Goal: Information Seeking & Learning: Learn about a topic

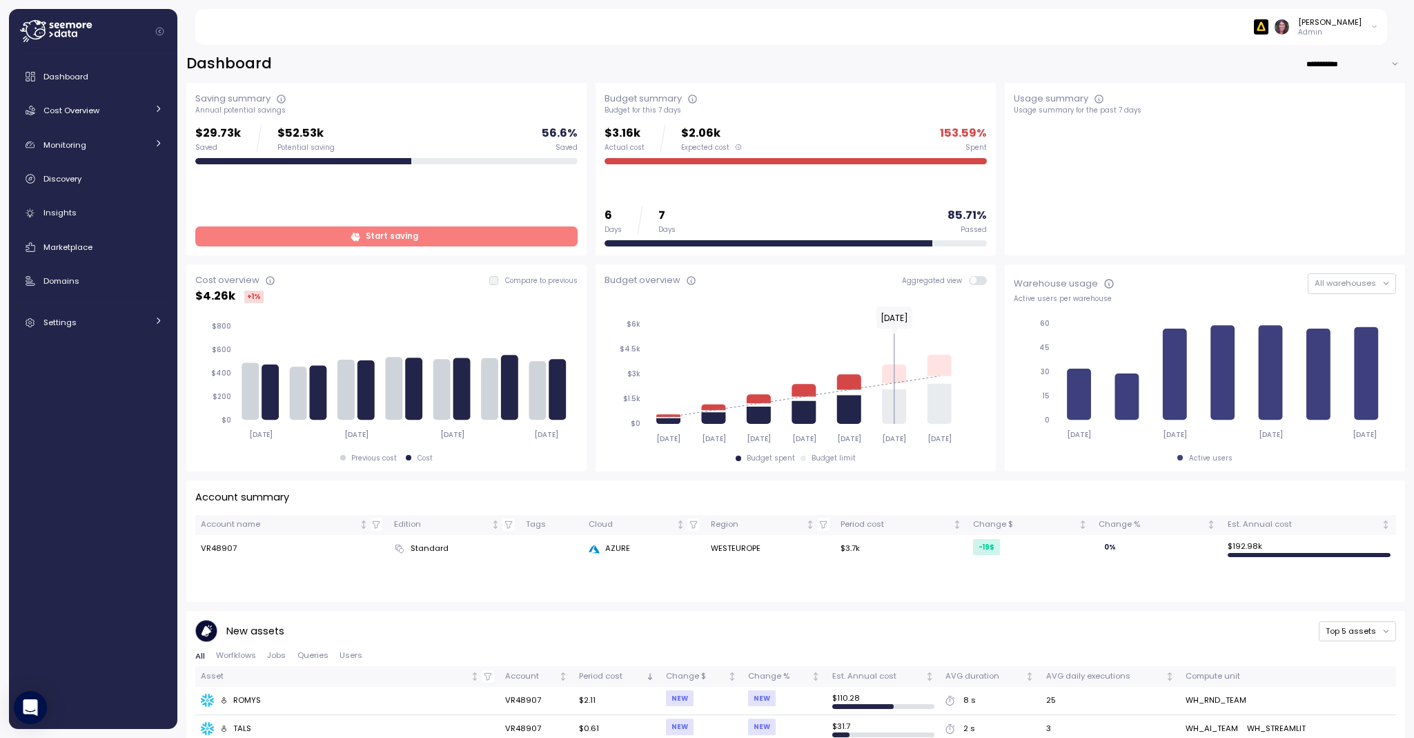
click at [1268, 28] on img at bounding box center [1261, 26] width 14 height 14
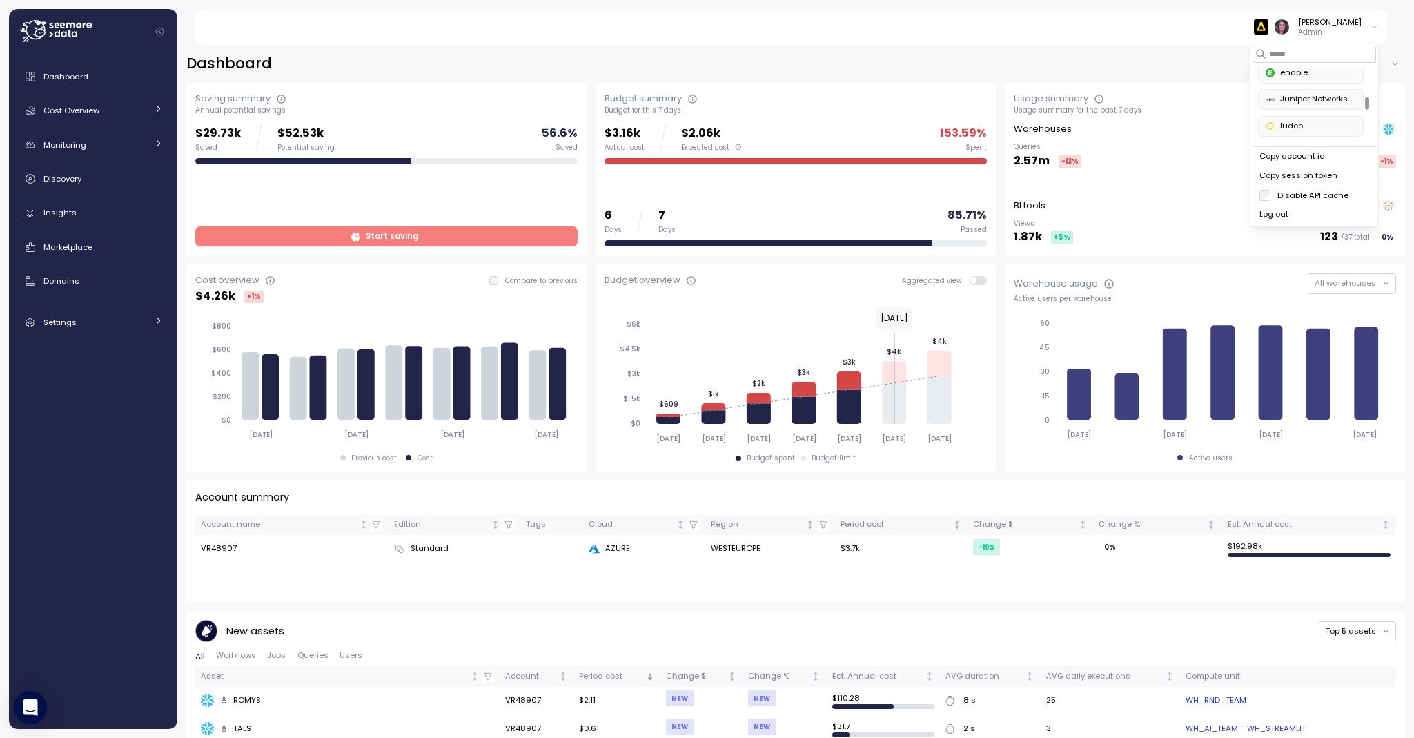
scroll to position [242, 0]
click at [1303, 101] on div "enable" at bounding box center [1310, 103] width 90 height 12
click at [1069, 43] on div "Elvire Lukov Admin" at bounding box center [799, 27] width 1176 height 36
click at [1268, 27] on img at bounding box center [1261, 26] width 14 height 14
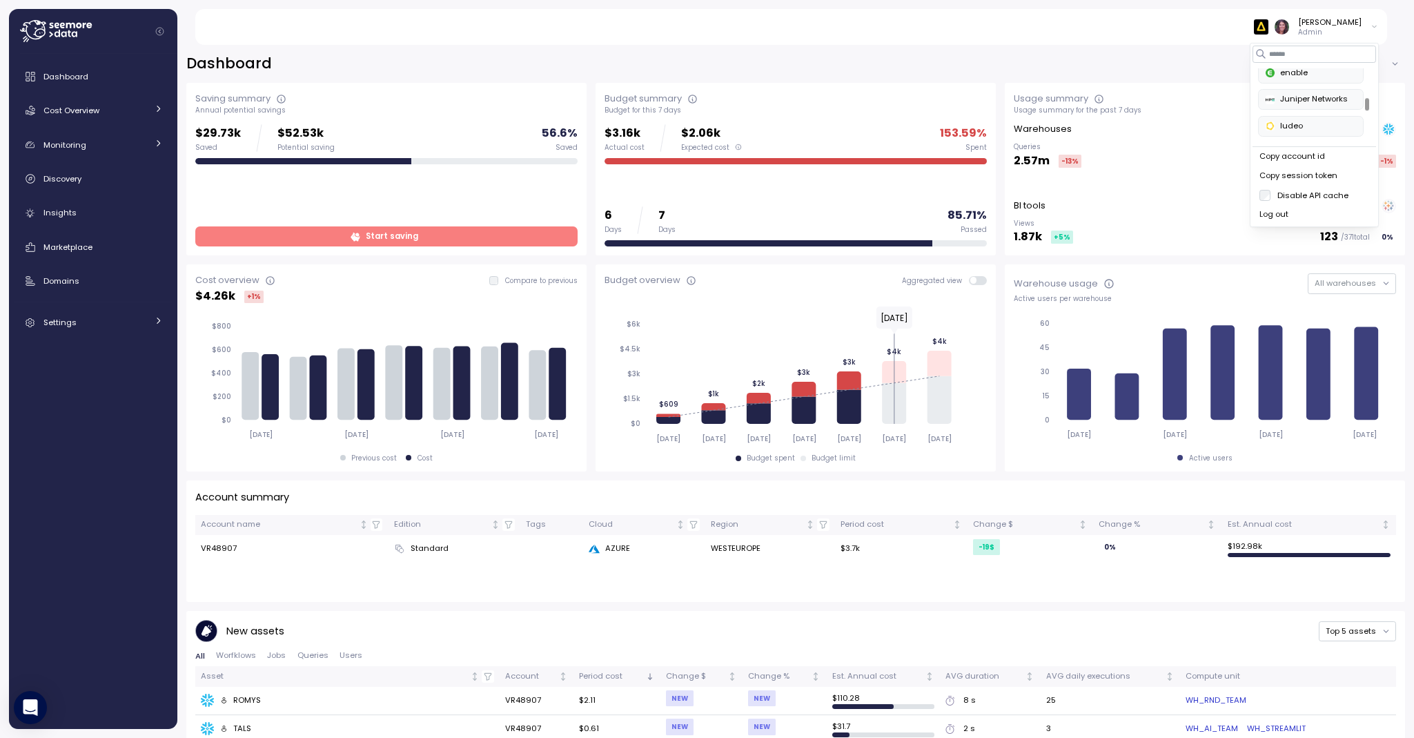
click at [1316, 103] on div "Juniper Networks" at bounding box center [1310, 99] width 90 height 12
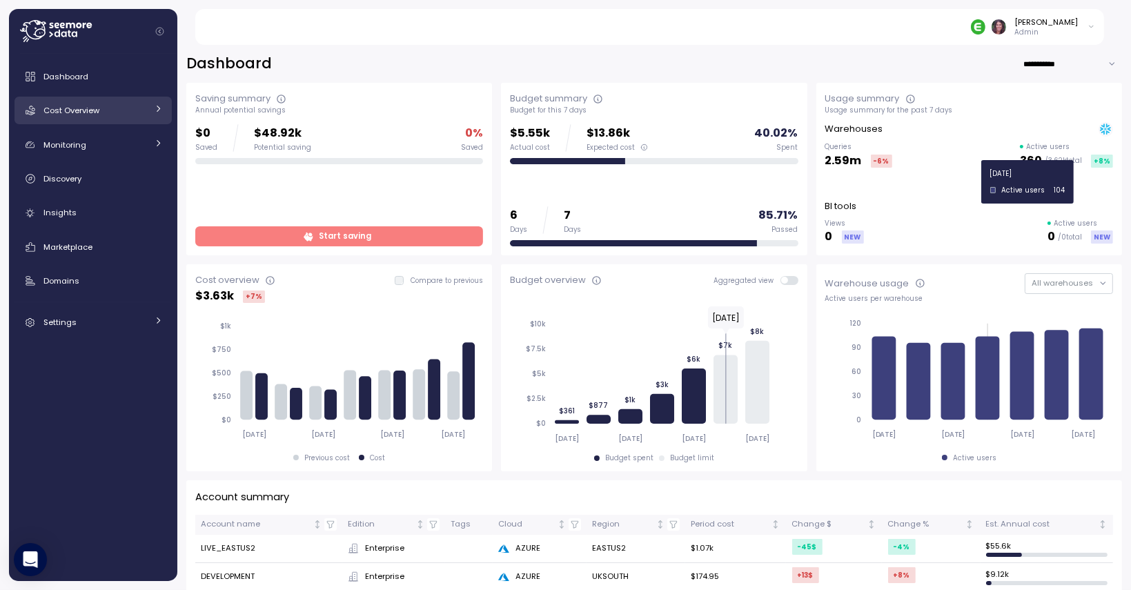
click at [124, 100] on link "Cost Overview" at bounding box center [92, 111] width 157 height 28
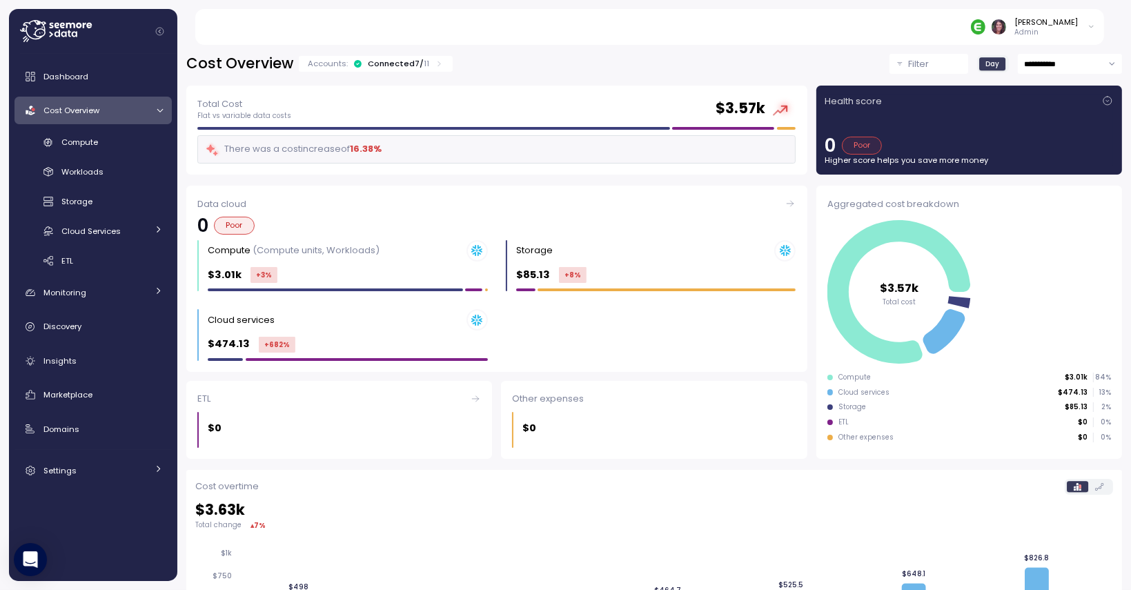
click at [428, 67] on div "Accounts: Connected 7 / 11" at bounding box center [376, 63] width 136 height 11
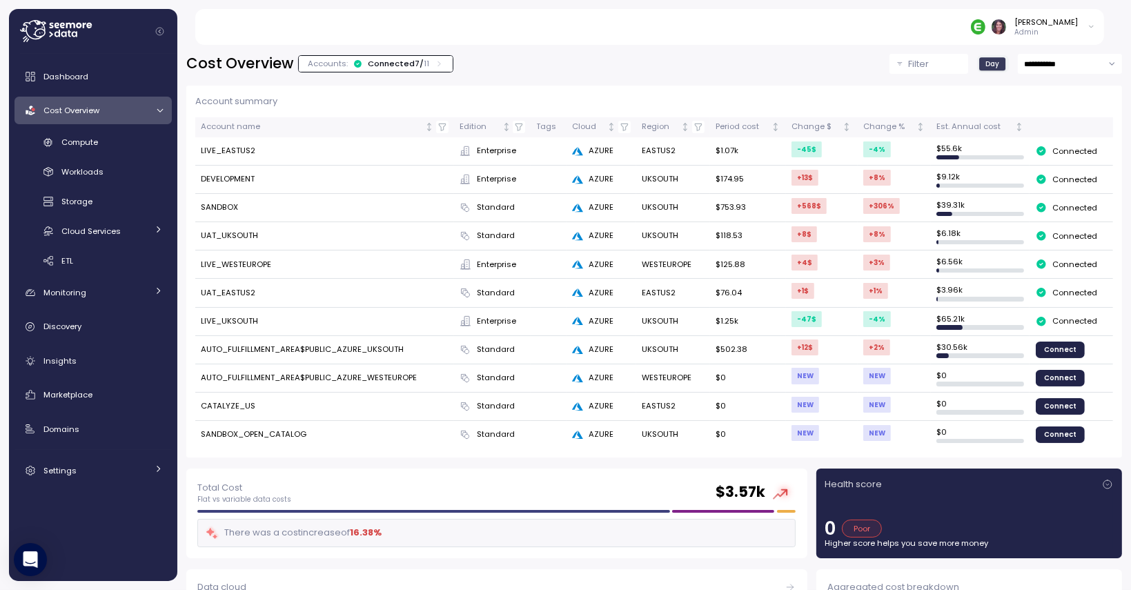
click at [126, 86] on link "Dashboard" at bounding box center [92, 77] width 157 height 28
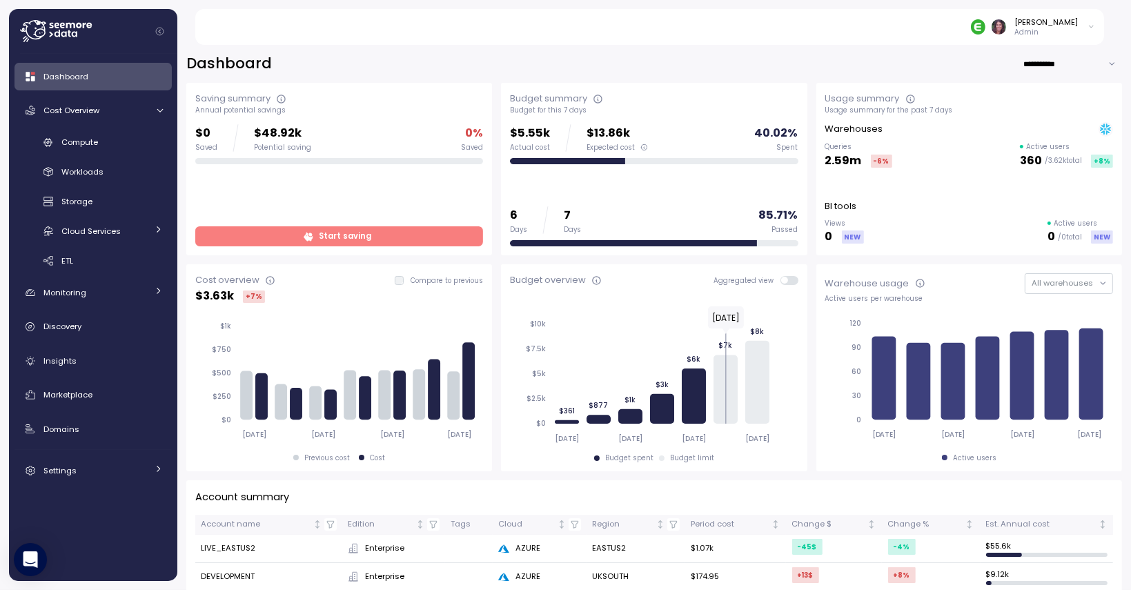
click at [265, 231] on span "Start saving" at bounding box center [338, 236] width 270 height 19
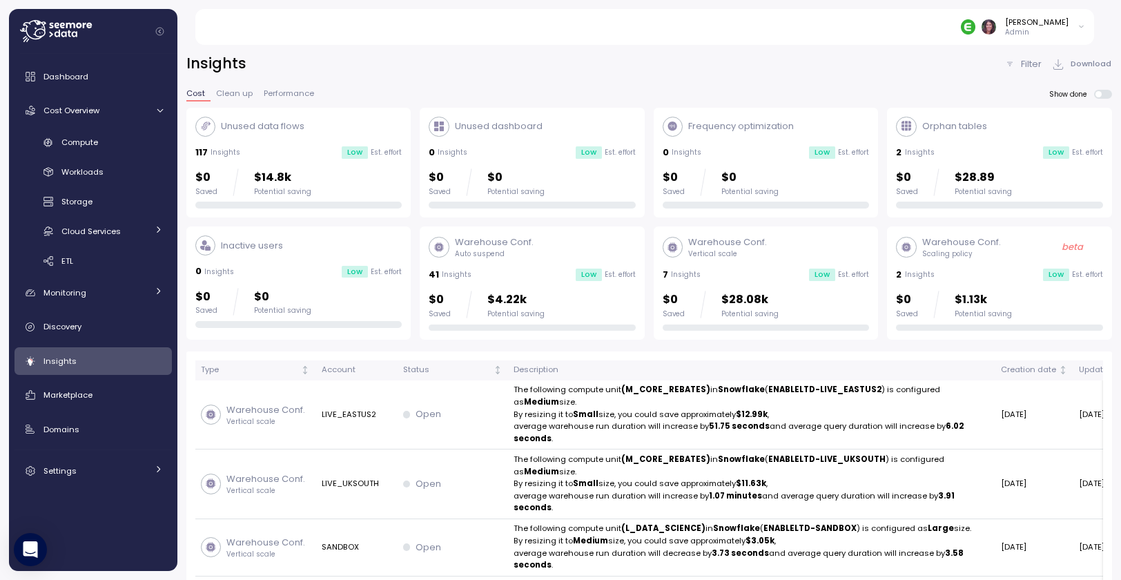
click at [975, 22] on img at bounding box center [967, 26] width 14 height 14
click at [1018, 117] on div "Juniper Networks" at bounding box center [1018, 123] width 90 height 12
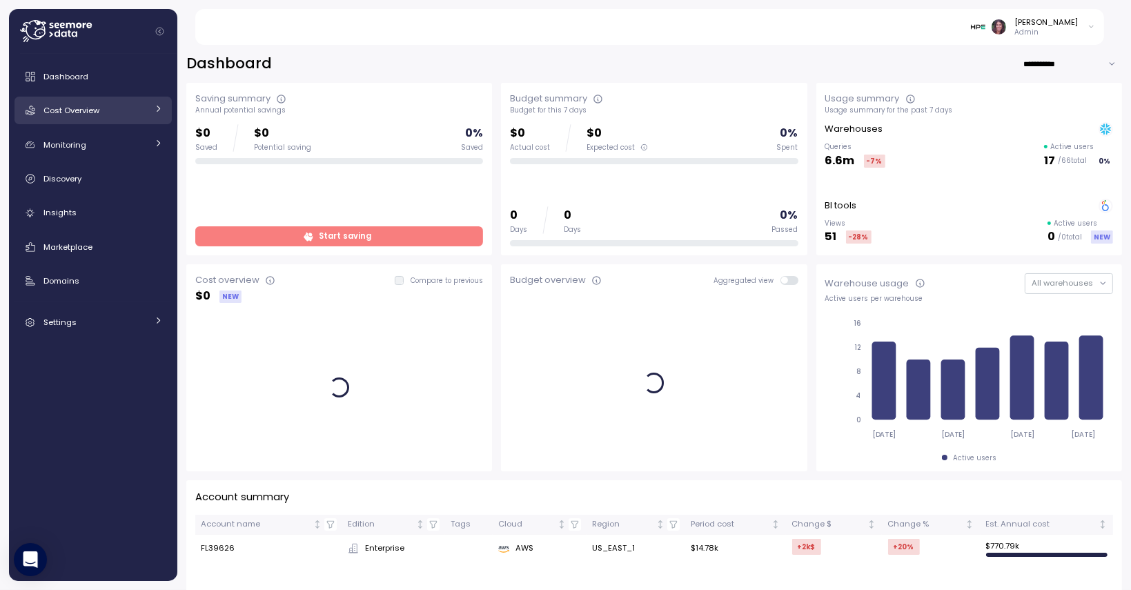
click at [130, 113] on div "Cost Overview" at bounding box center [94, 110] width 103 height 14
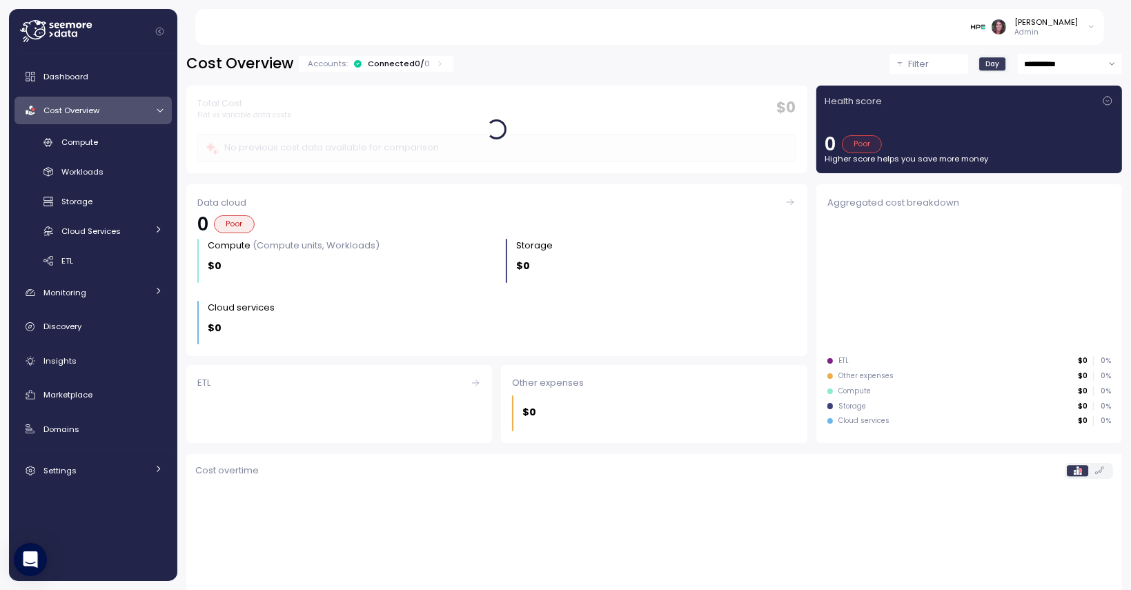
click at [125, 140] on div "Compute" at bounding box center [111, 142] width 101 height 14
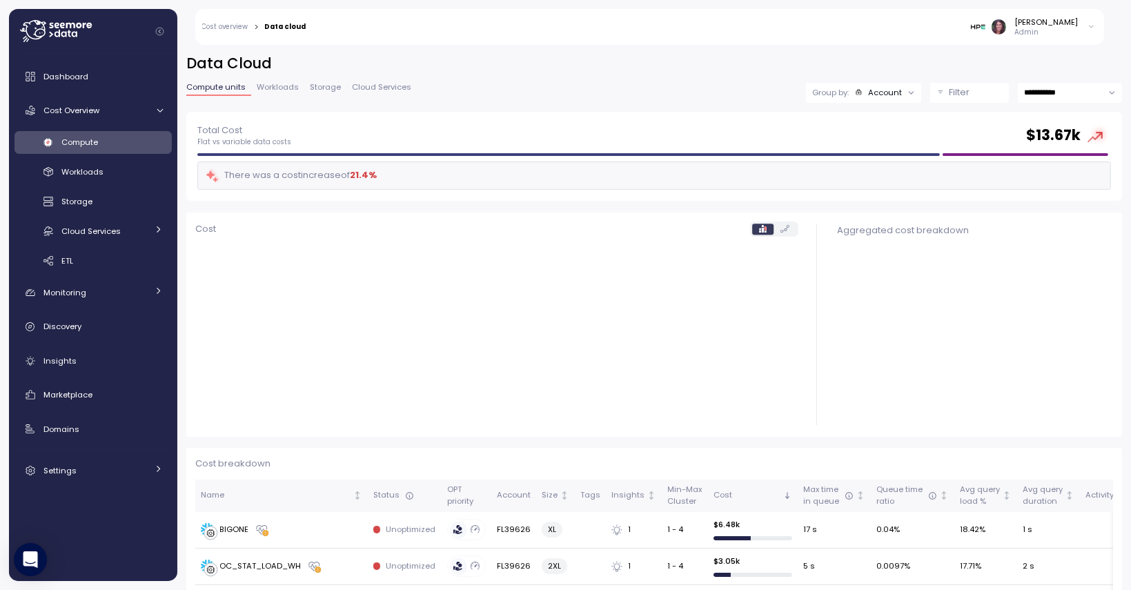
click at [868, 97] on div "Account" at bounding box center [885, 92] width 34 height 11
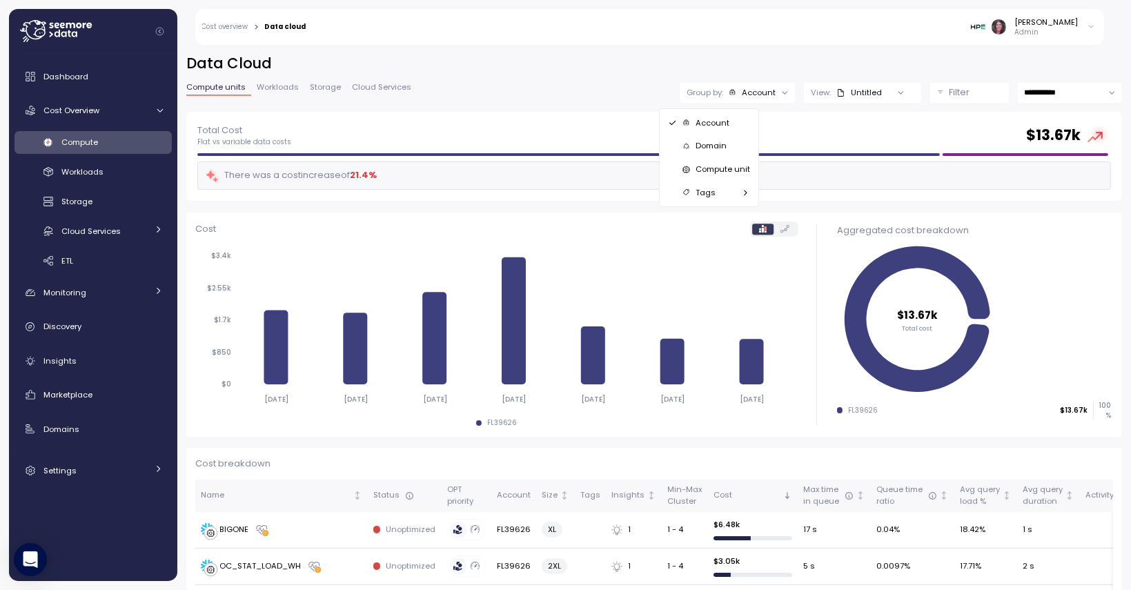
click at [860, 171] on div "There was a cost increase of 21.4 %" at bounding box center [654, 175] width 914 height 28
click at [780, 92] on icon at bounding box center [784, 92] width 9 height 9
click at [731, 173] on p "Compute unit" at bounding box center [722, 169] width 55 height 11
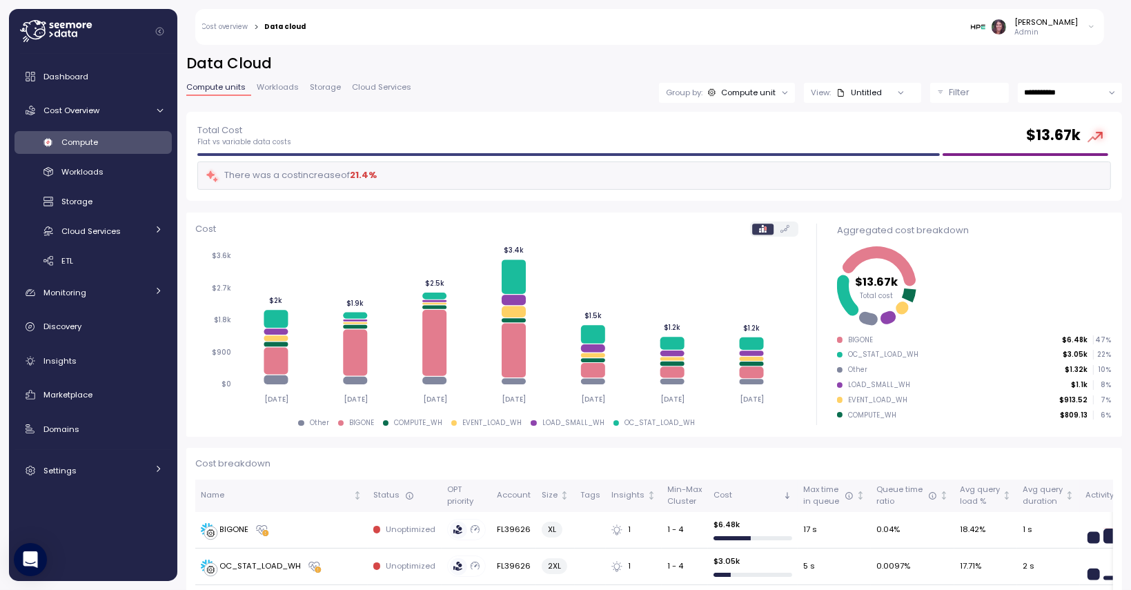
click at [836, 93] on div "Untitled" at bounding box center [859, 92] width 46 height 11
click at [949, 90] on p "Filter" at bounding box center [959, 93] width 21 height 14
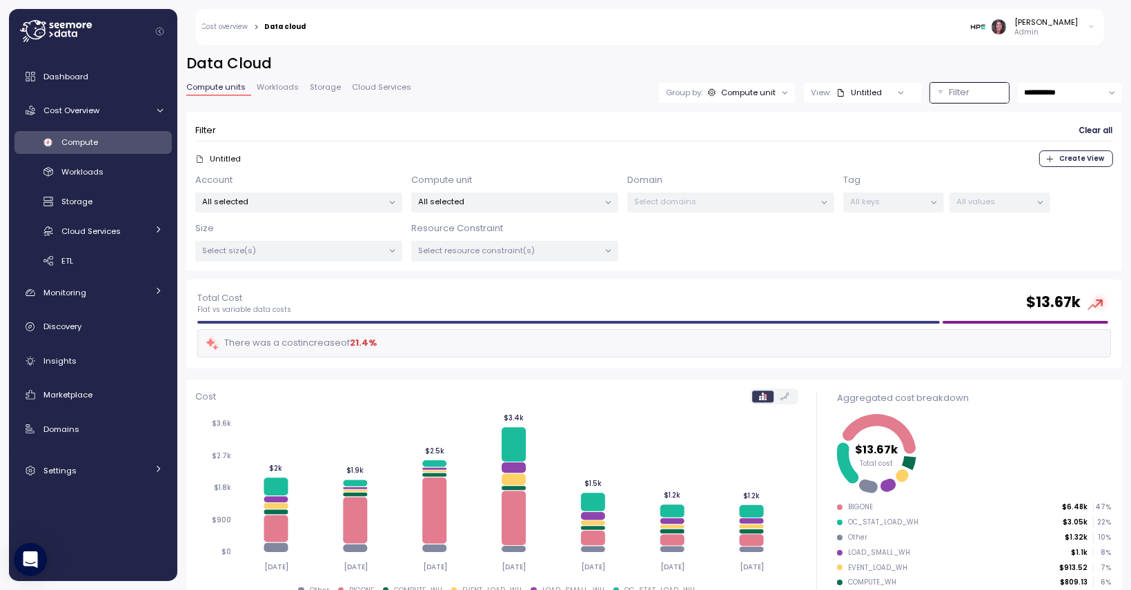
click at [348, 201] on p "All selected" at bounding box center [293, 201] width 180 height 11
click at [522, 204] on p "All selected" at bounding box center [509, 201] width 180 height 11
click at [586, 322] on button "only" at bounding box center [598, 324] width 33 height 17
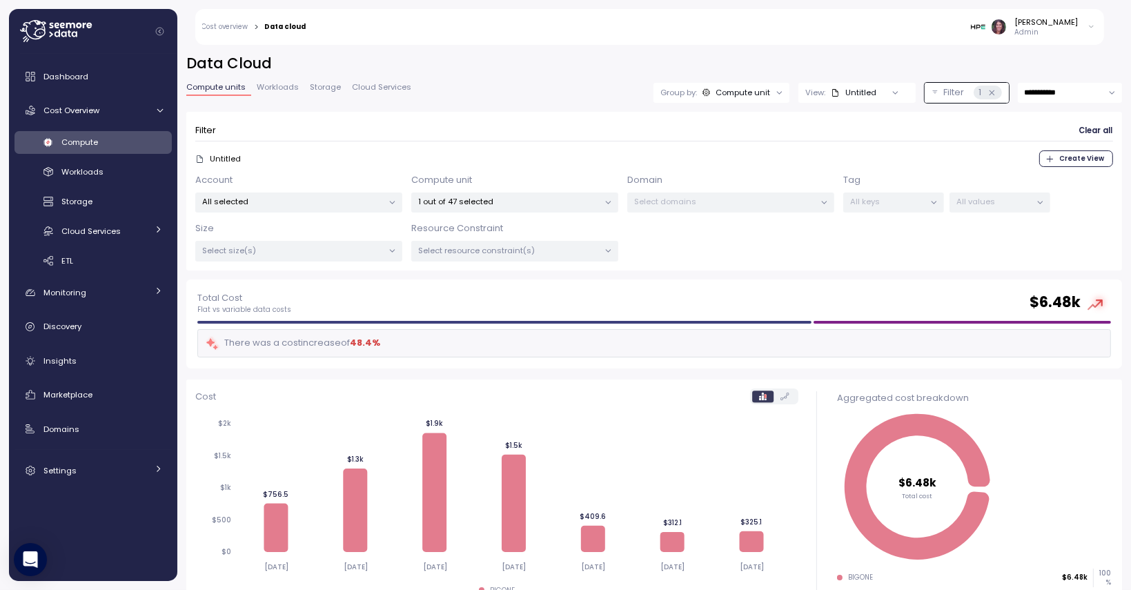
click at [831, 258] on div "Account All selected Compute unit 1 out of 47 selected Domain Select domains Ta…" at bounding box center [654, 217] width 918 height 88
click at [1036, 90] on input "**********" at bounding box center [1070, 93] width 104 height 20
click at [1027, 182] on span "Last 14 days" at bounding box center [1020, 177] width 48 height 12
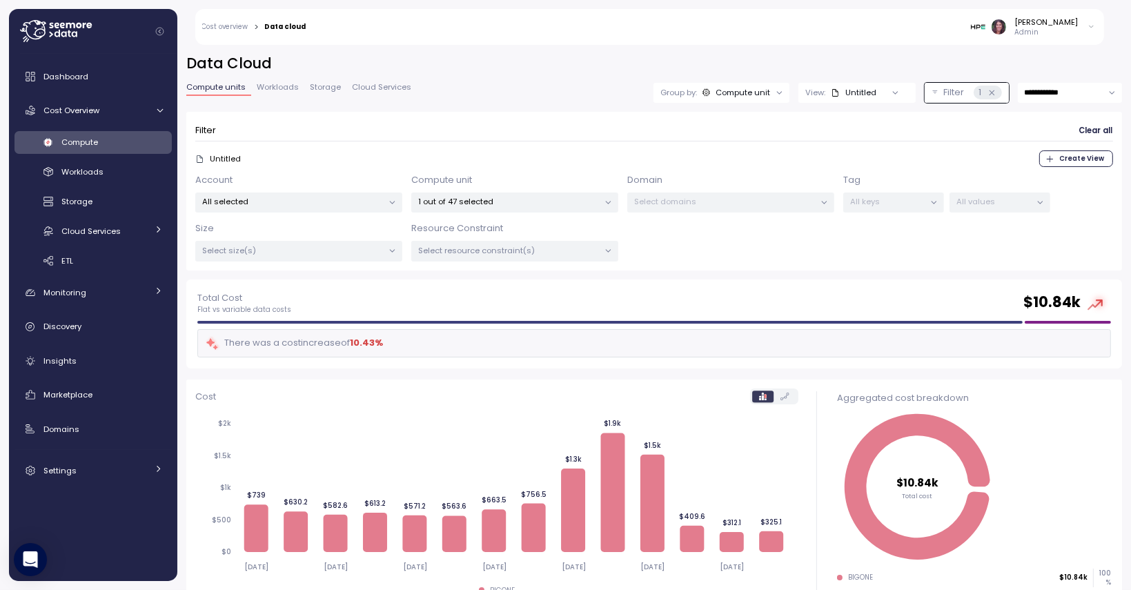
click at [1042, 91] on input "**********" at bounding box center [1070, 93] width 104 height 20
click at [1027, 193] on span "Last 30 days" at bounding box center [1021, 196] width 51 height 12
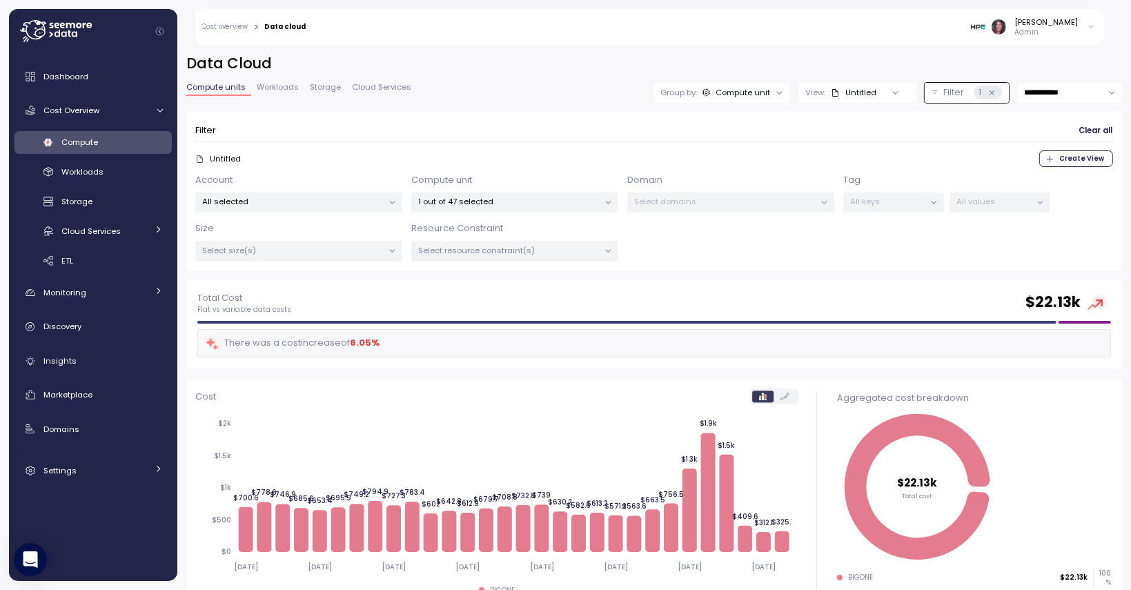
click at [1038, 88] on input "**********" at bounding box center [1070, 93] width 104 height 20
click at [1034, 204] on span "Last 6 months" at bounding box center [1024, 206] width 57 height 12
type input "**********"
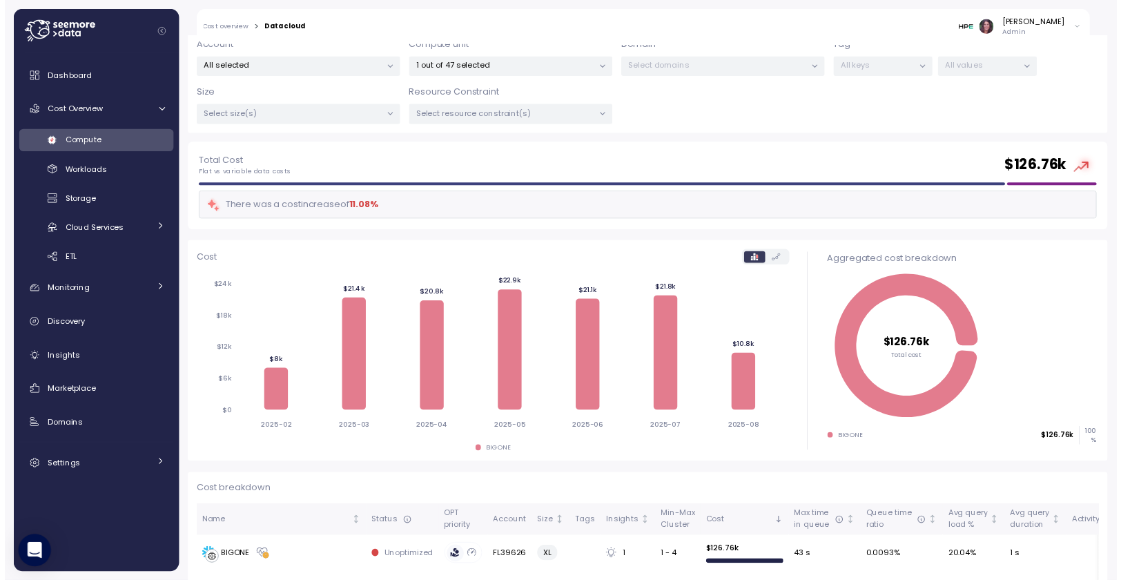
scroll to position [152, 0]
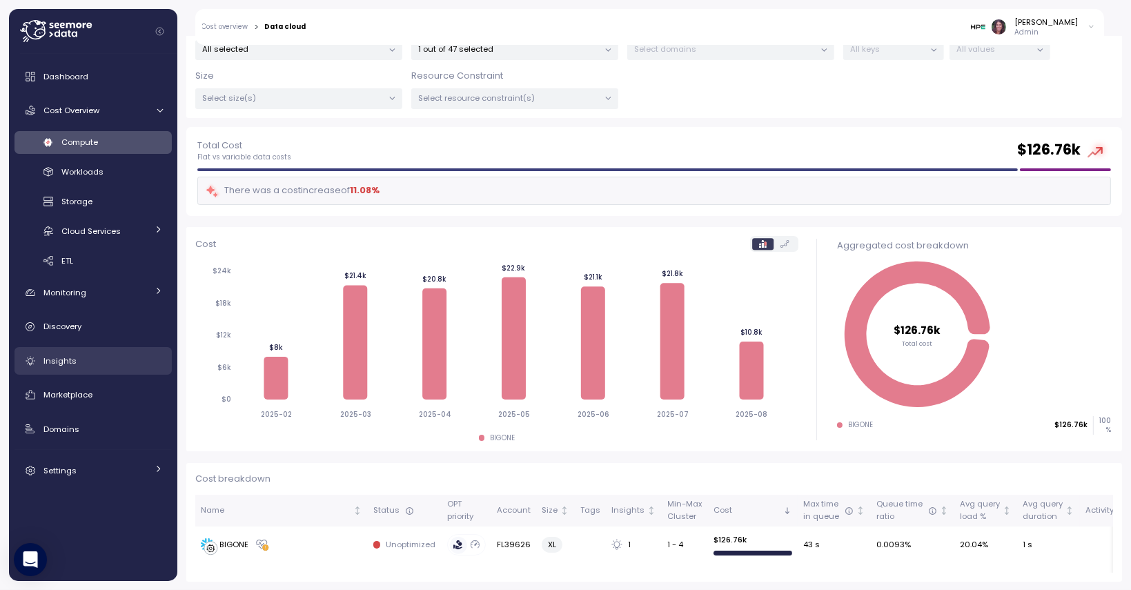
click at [63, 363] on span "Insights" at bounding box center [59, 360] width 33 height 11
